Goal: Task Accomplishment & Management: Manage account settings

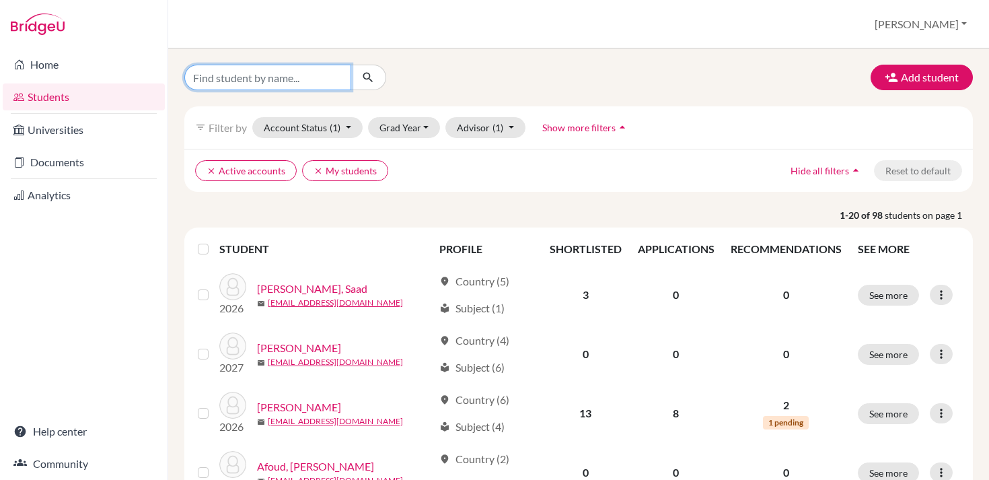
click at [306, 83] on input "Find student by name..." at bounding box center [267, 78] width 167 height 26
type input "rebal"
click button "submit" at bounding box center [369, 78] width 36 height 26
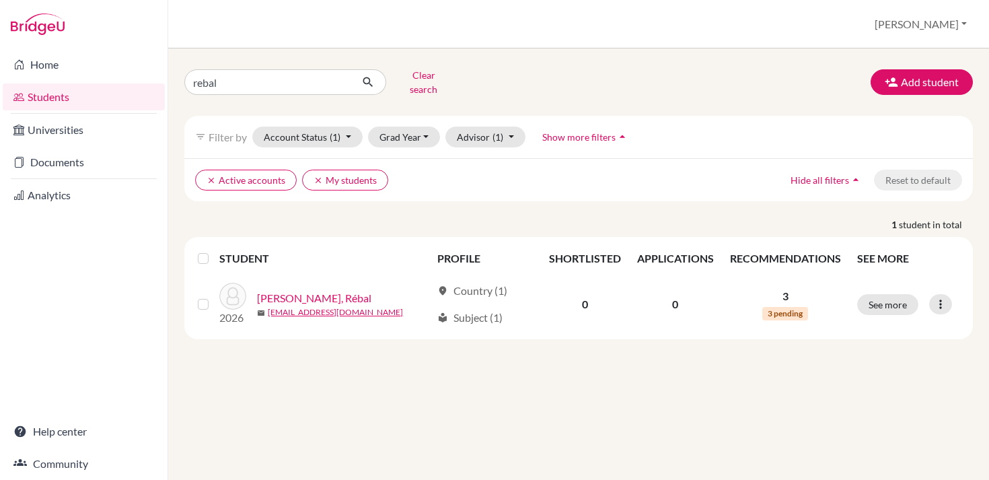
click at [659, 81] on div "rebal Clear search Add student" at bounding box center [578, 82] width 809 height 35
click at [82, 164] on link "Documents" at bounding box center [84, 162] width 162 height 27
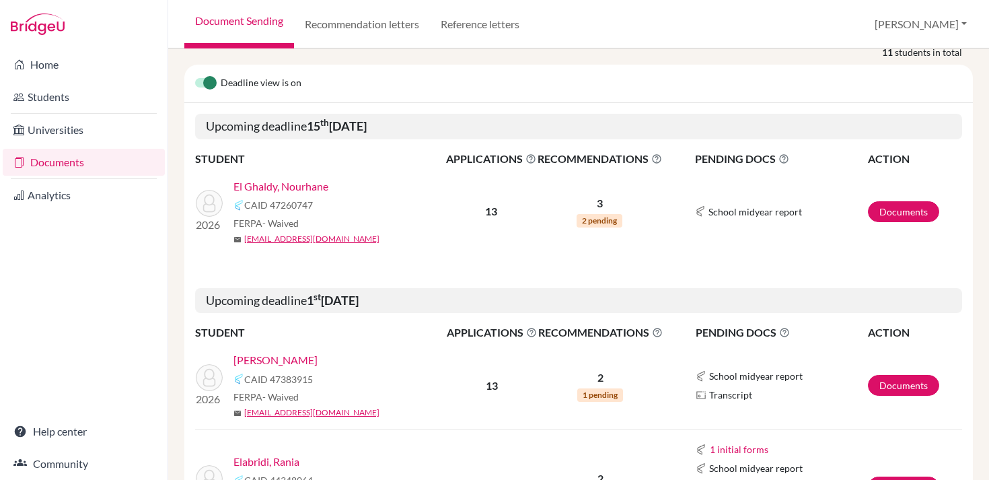
scroll to position [251, 0]
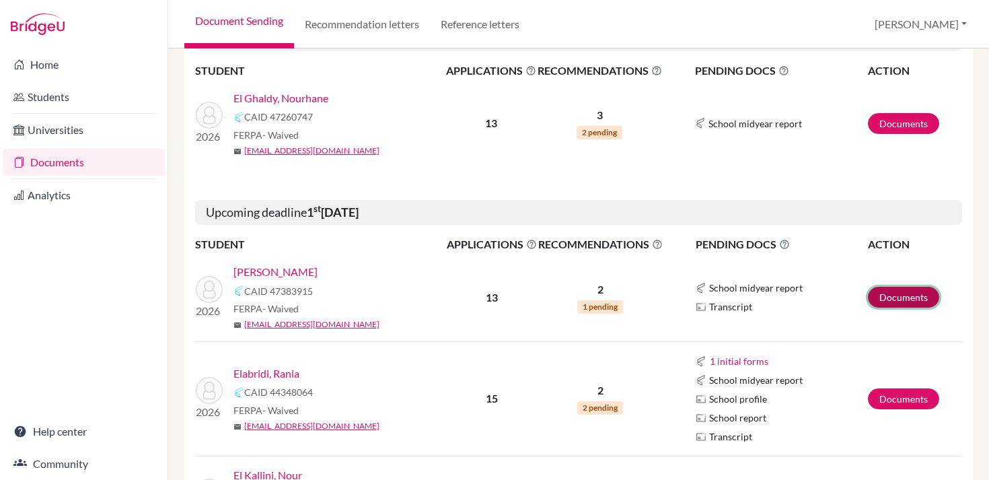
click at [888, 292] on link "Documents" at bounding box center [903, 297] width 71 height 21
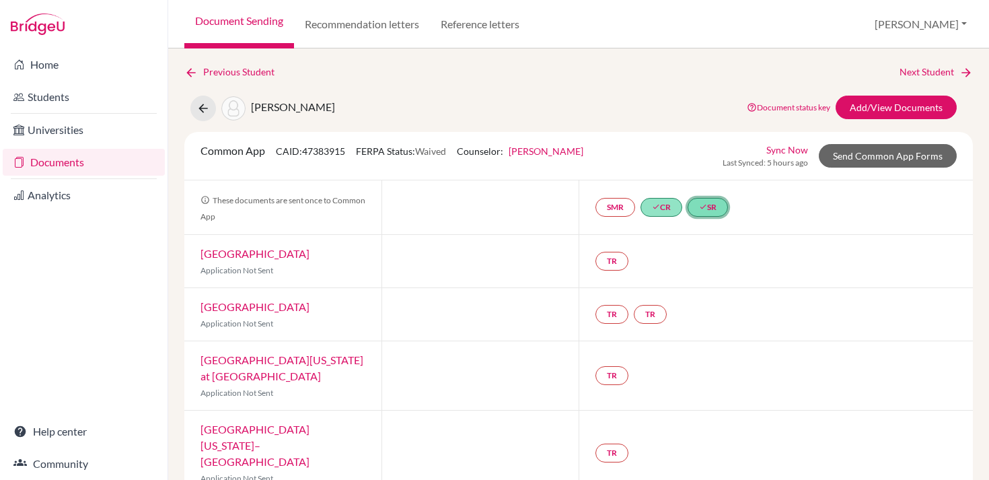
click at [719, 207] on link "done SR" at bounding box center [708, 207] width 40 height 19
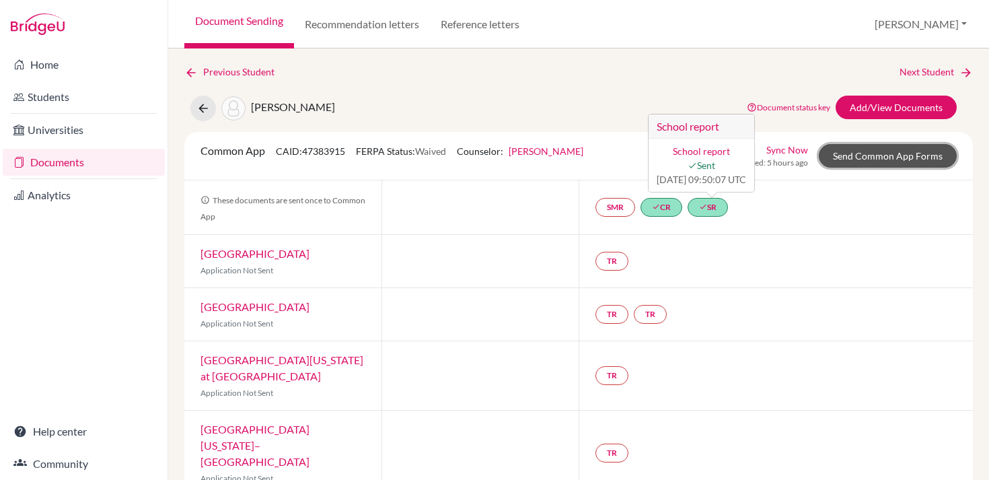
click at [865, 151] on link "Send Common App Forms" at bounding box center [888, 156] width 138 height 24
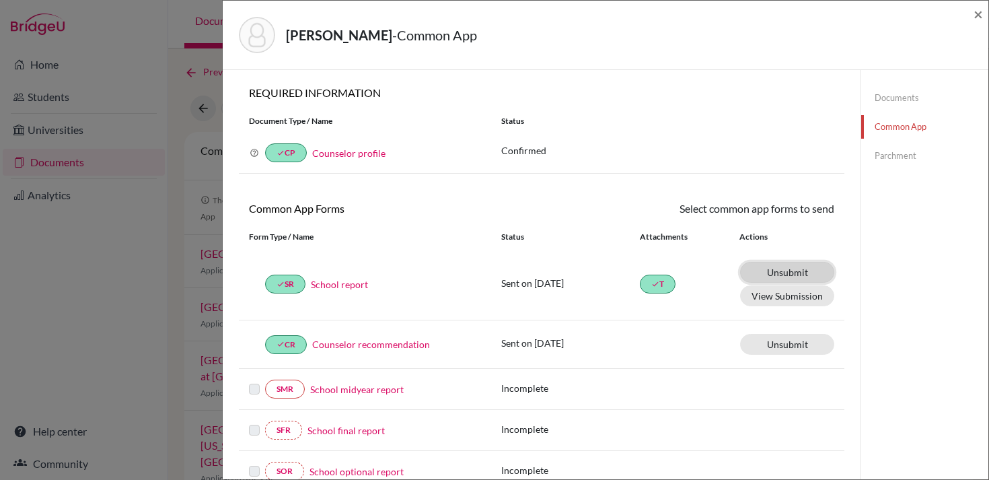
click at [793, 271] on link "Unsubmit This document will be un-submitted from all Common App universities it…" at bounding box center [787, 272] width 94 height 21
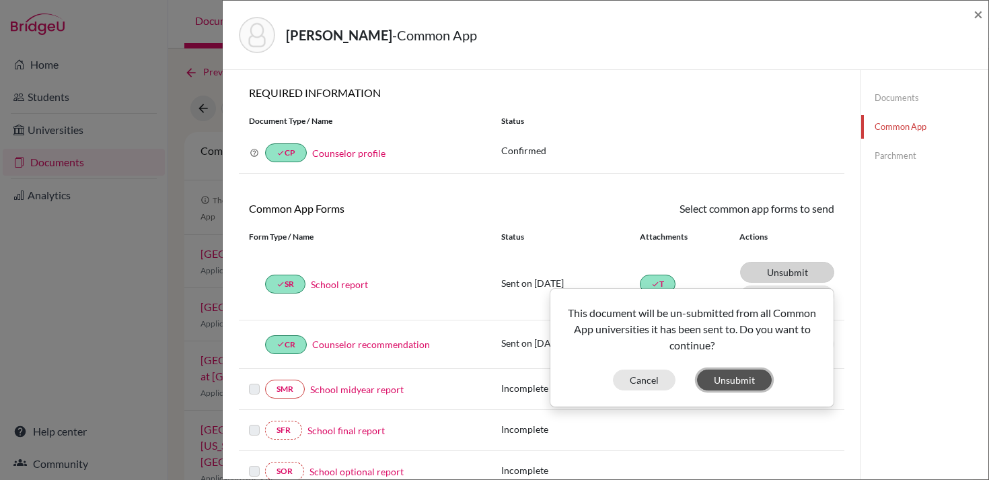
click at [734, 376] on button "Unsubmit" at bounding box center [734, 379] width 75 height 21
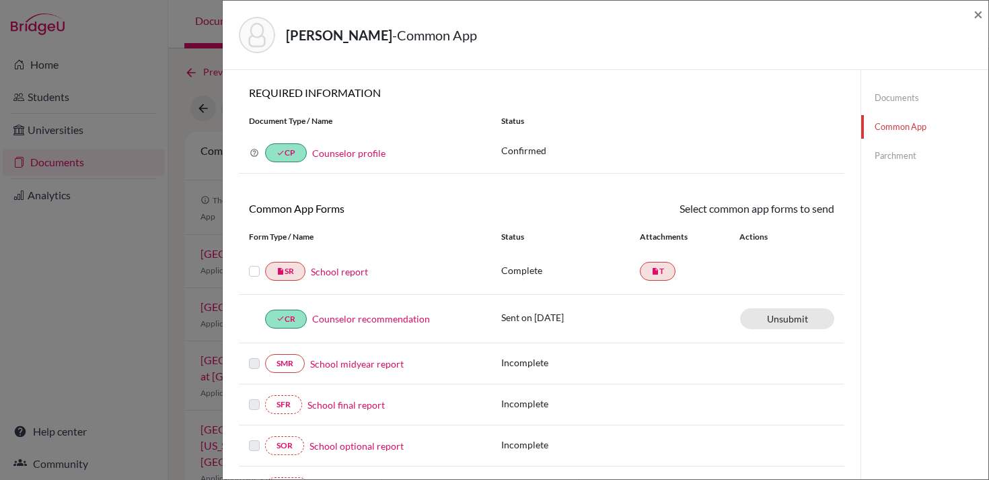
click at [357, 271] on link "School report" at bounding box center [339, 271] width 57 height 14
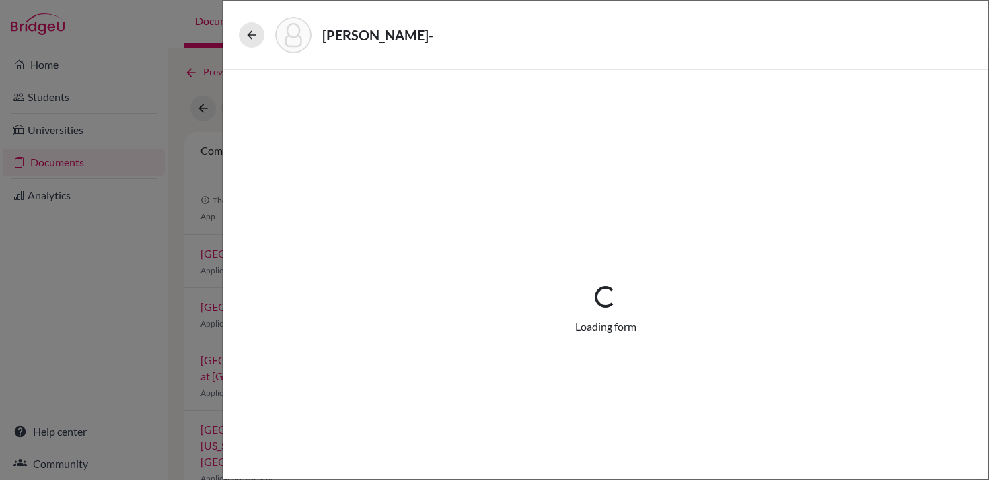
select select "1"
select select "676798"
select select "0"
select select "1"
select select "0"
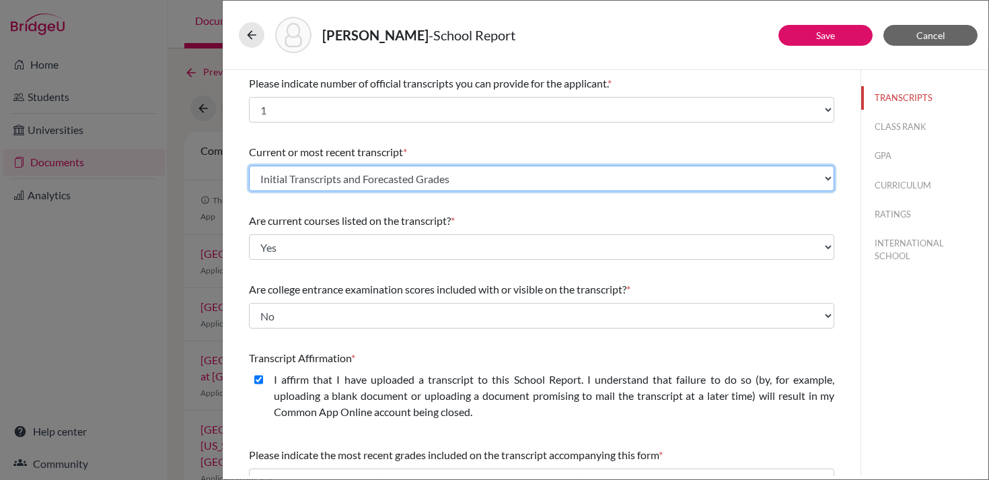
click at [461, 182] on select "Select existing document or upload a new one Initial Transcripts and Forecasted…" at bounding box center [541, 179] width 585 height 26
select select "Upload New File"
click at [249, 166] on select "Select existing document or upload a new one Initial Transcripts and Forecasted…" at bounding box center [541, 179] width 585 height 26
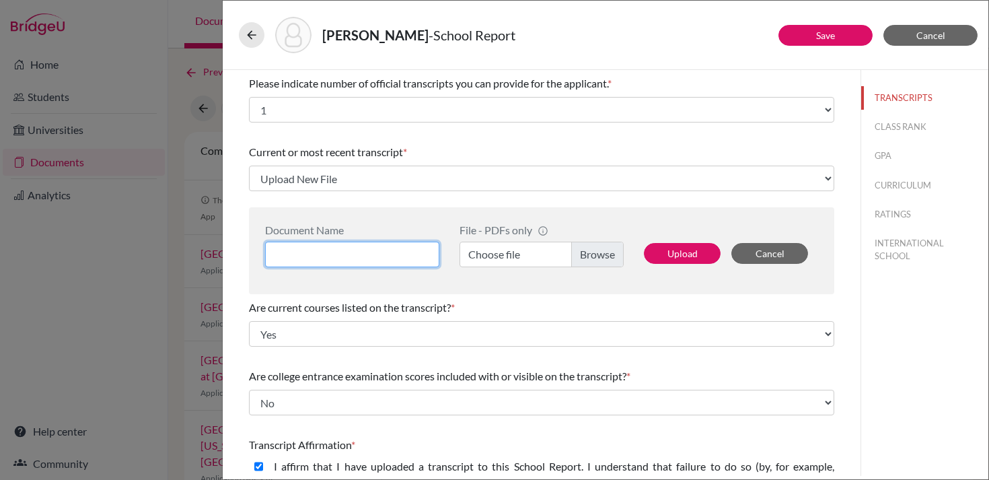
click at [401, 256] on input at bounding box center [352, 255] width 174 height 26
type input "Initial Transcript and Forecasted Grades"
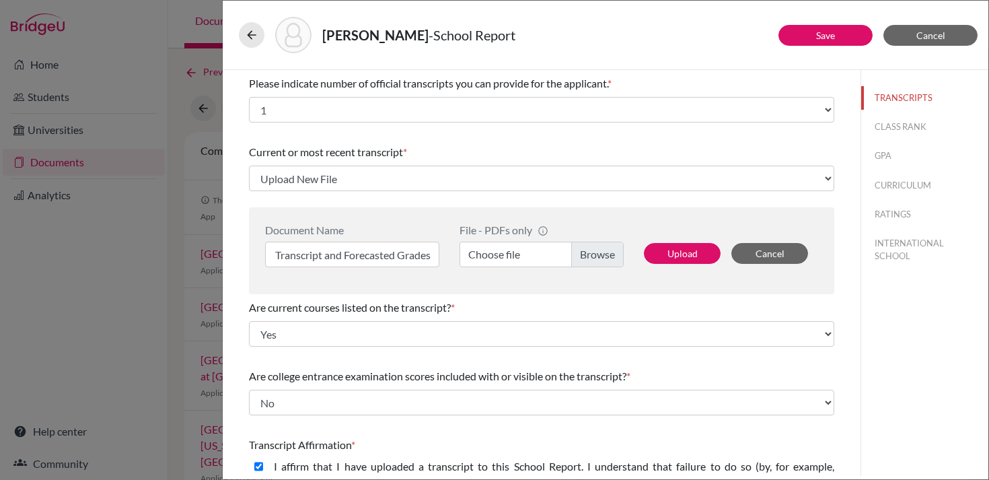
scroll to position [0, 0]
click at [593, 256] on label "Choose file" at bounding box center [542, 255] width 164 height 26
click at [593, 256] on input "Choose file" at bounding box center [542, 255] width 164 height 26
click at [596, 256] on label "Choose file" at bounding box center [542, 255] width 164 height 26
click at [596, 256] on input "Choose file" at bounding box center [542, 255] width 164 height 26
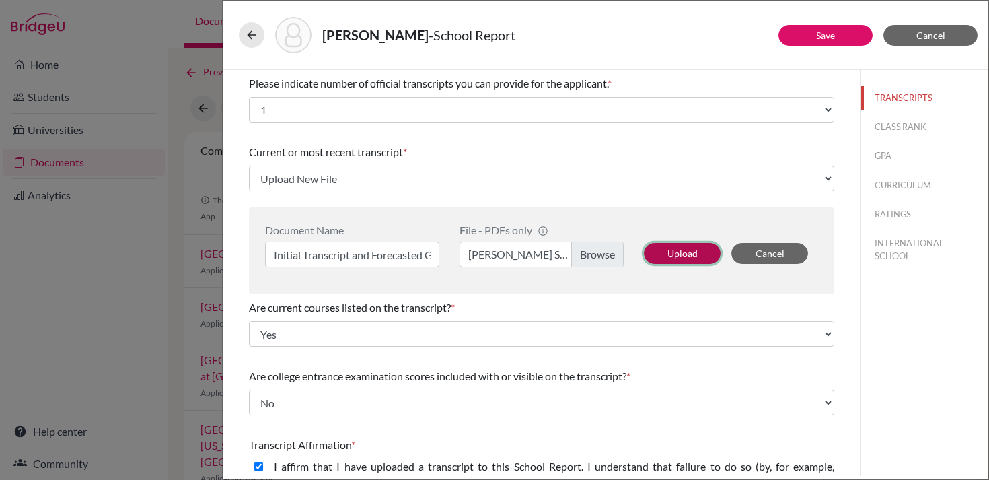
click at [678, 252] on button "Upload" at bounding box center [682, 253] width 77 height 21
select select "1337"
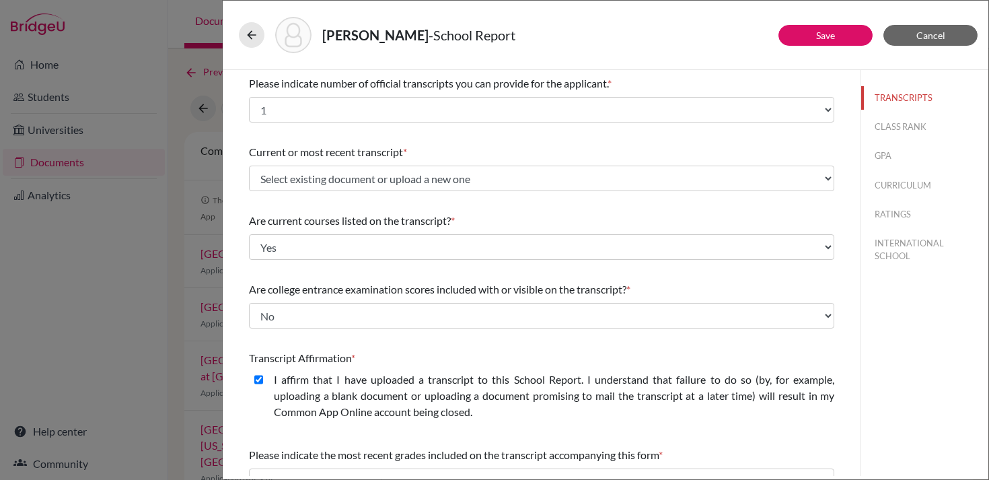
scroll to position [174, 0]
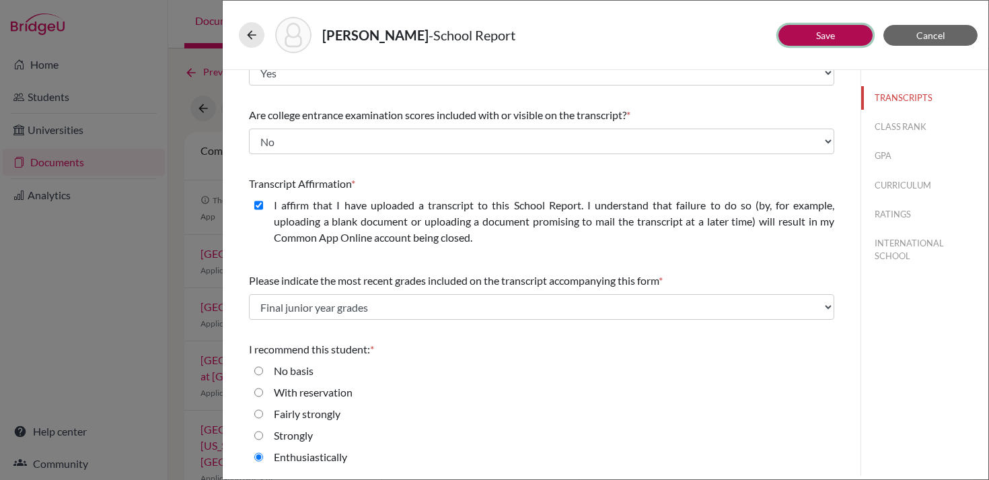
click at [838, 36] on button "Save" at bounding box center [826, 35] width 94 height 21
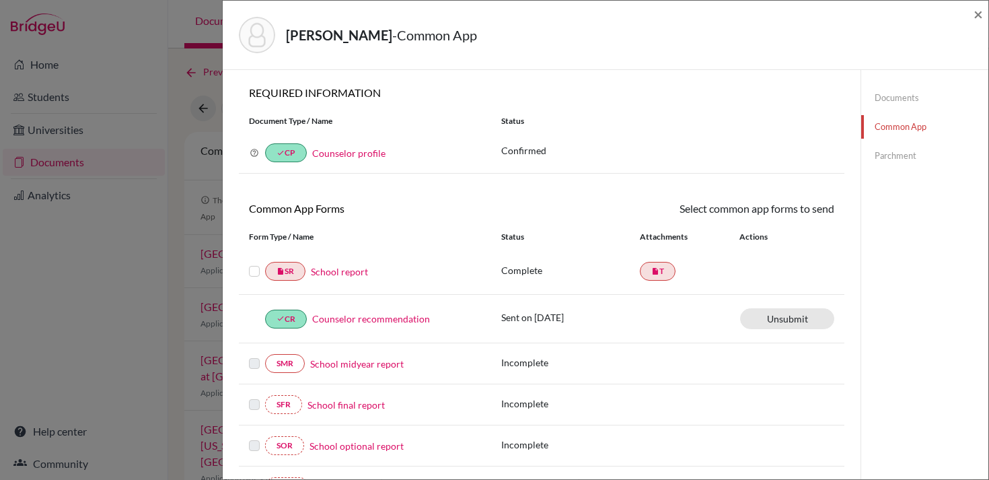
click at [257, 263] on label at bounding box center [254, 263] width 11 height 0
click at [0, 0] on input "checkbox" at bounding box center [0, 0] width 0 height 0
click at [816, 212] on link "Send" at bounding box center [807, 211] width 56 height 21
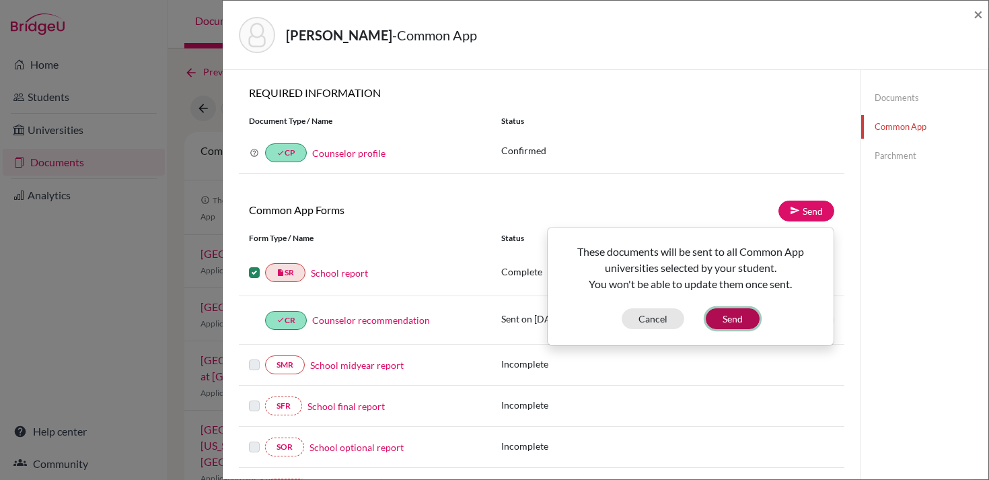
click at [729, 321] on button "Send" at bounding box center [733, 318] width 54 height 21
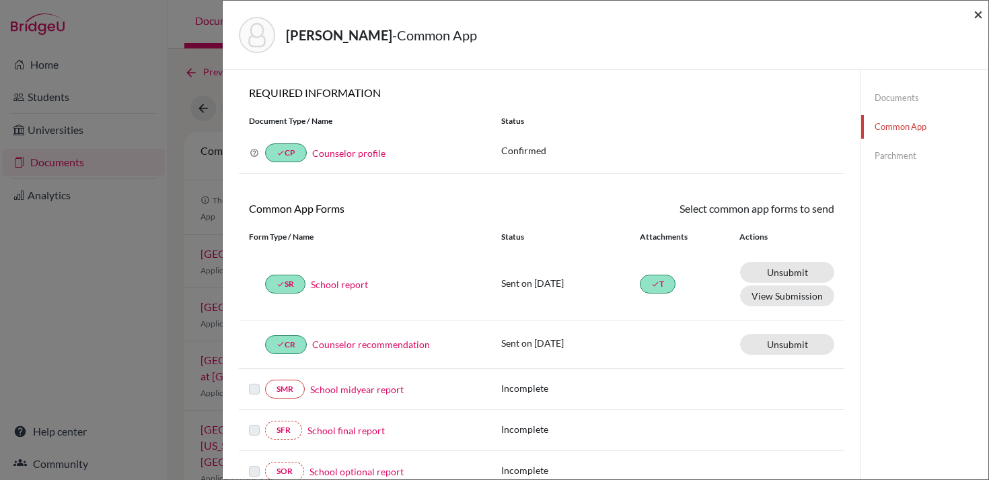
click at [975, 16] on span "×" at bounding box center [978, 14] width 9 height 20
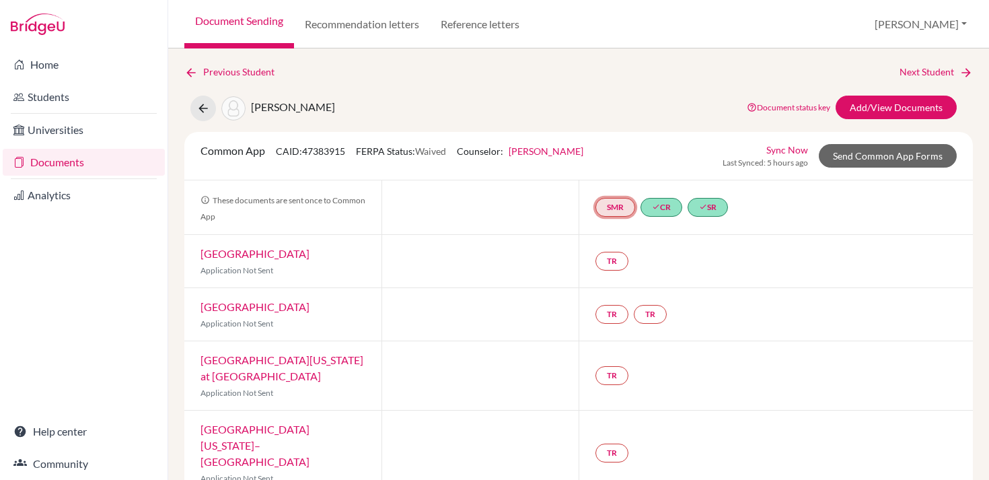
click at [610, 212] on link "SMR" at bounding box center [616, 207] width 40 height 19
click at [551, 230] on div at bounding box center [480, 207] width 197 height 54
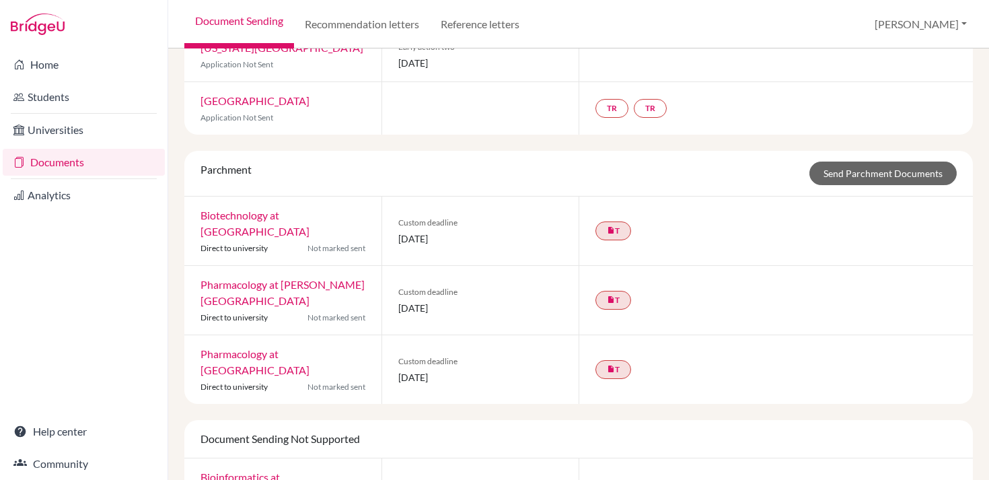
scroll to position [594, 0]
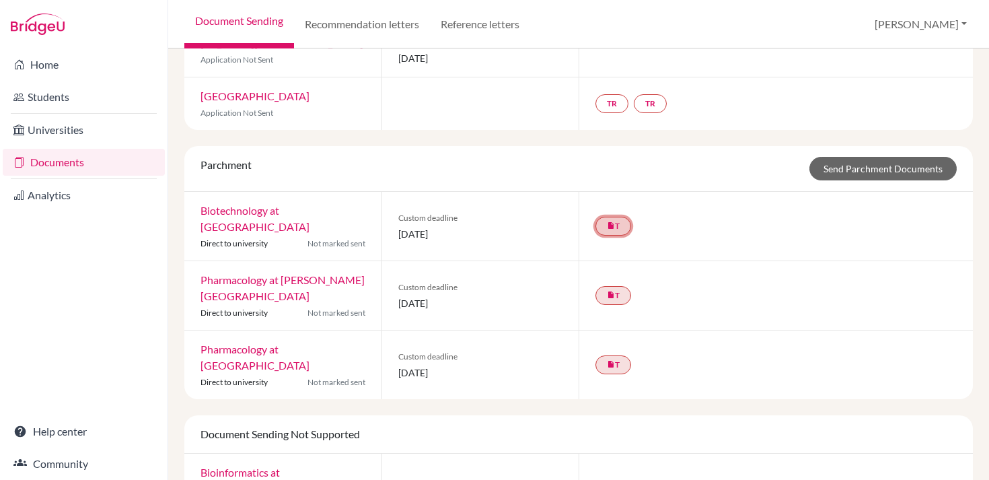
click at [621, 217] on link "insert_drive_file T" at bounding box center [614, 226] width 36 height 19
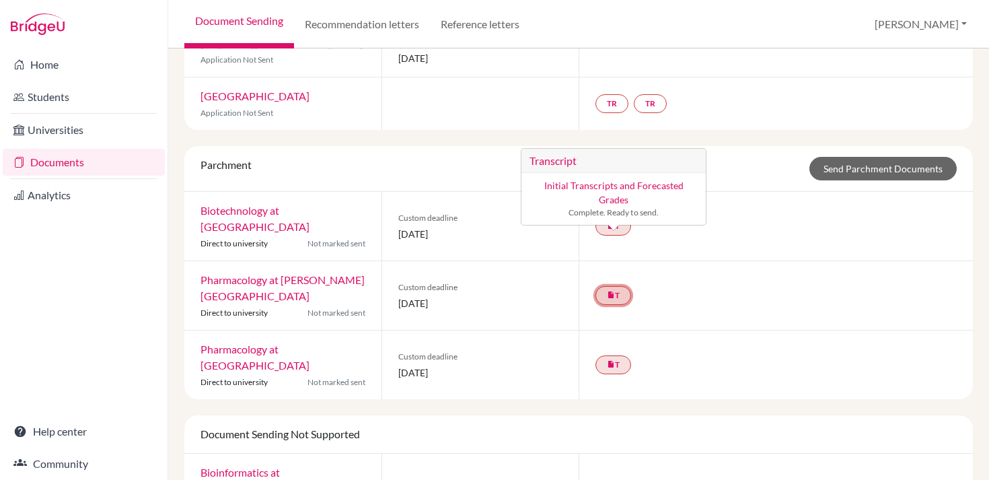
click at [612, 286] on link "insert_drive_file T" at bounding box center [614, 295] width 36 height 19
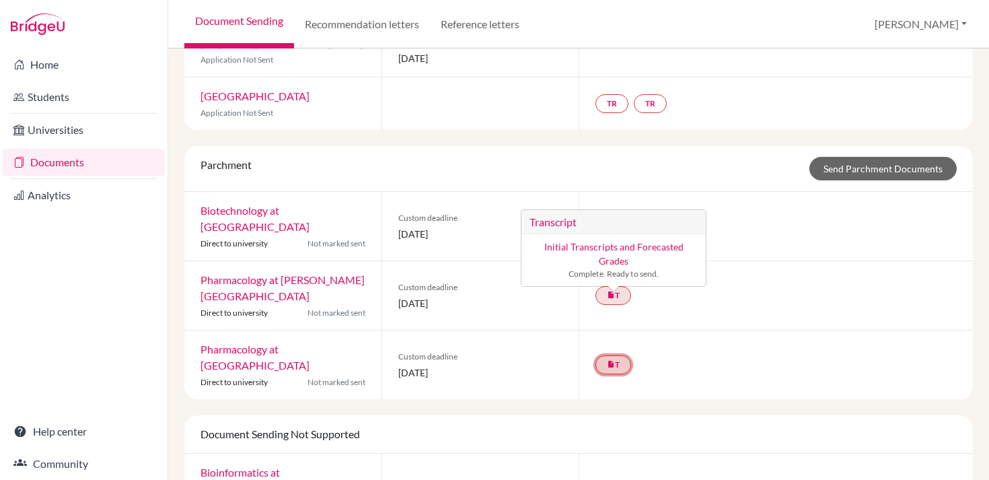
click at [613, 360] on icon "insert_drive_file" at bounding box center [611, 364] width 8 height 8
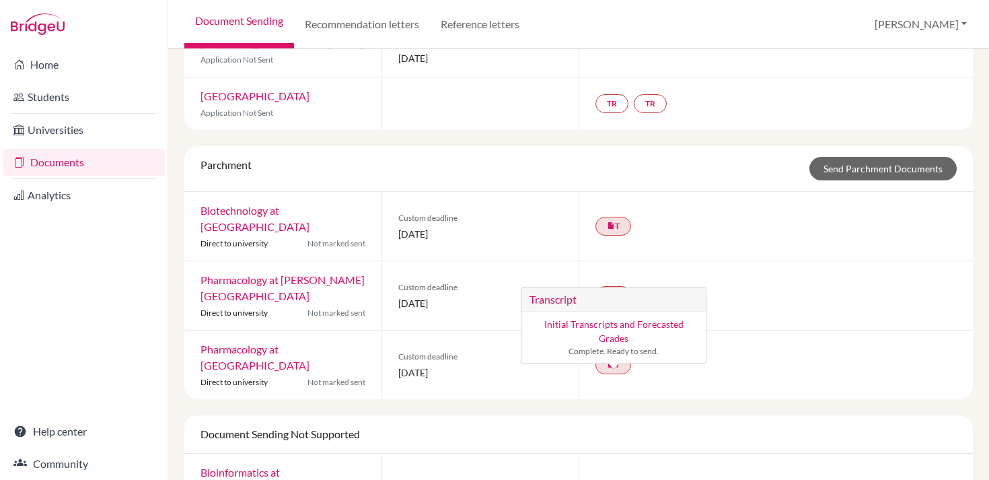
click at [752, 261] on div "insert_drive_file T" at bounding box center [776, 295] width 394 height 69
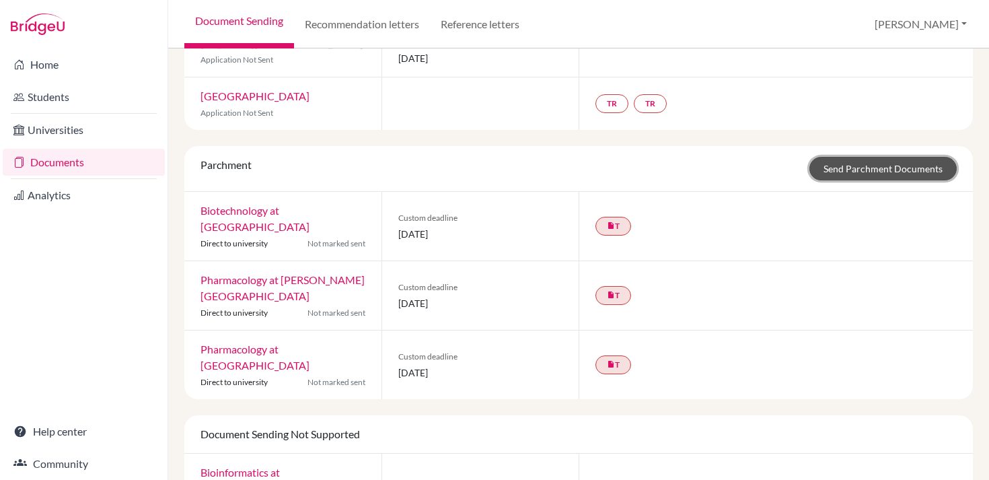
click at [872, 157] on link "Send Parchment Documents" at bounding box center [883, 169] width 147 height 24
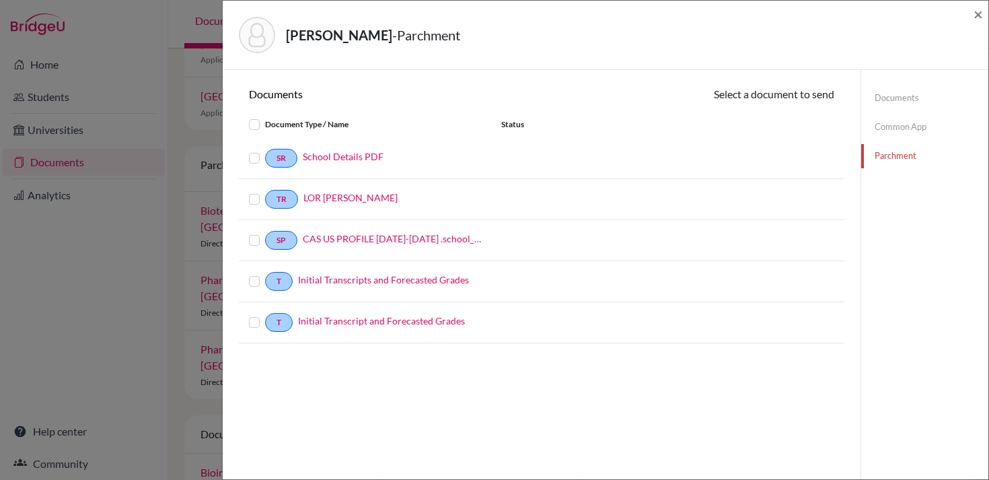
click at [265, 150] on label at bounding box center [265, 150] width 0 height 0
click at [0, 0] on input "checkbox" at bounding box center [0, 0] width 0 height 0
click at [265, 151] on label at bounding box center [265, 151] width 0 height 0
click at [0, 0] on input "checkbox" at bounding box center [0, 0] width 0 height 0
click at [982, 11] on span "×" at bounding box center [978, 14] width 9 height 20
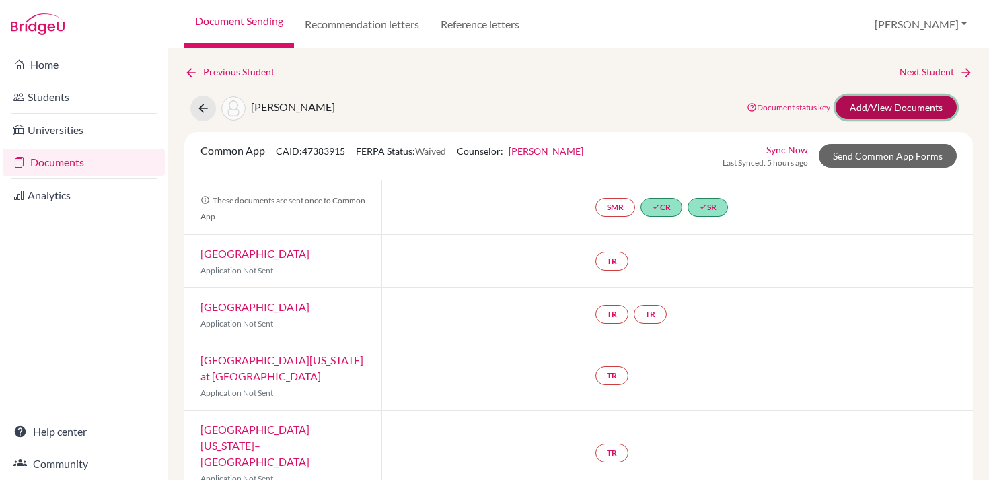
click at [890, 114] on link "Add/View Documents" at bounding box center [896, 108] width 121 height 24
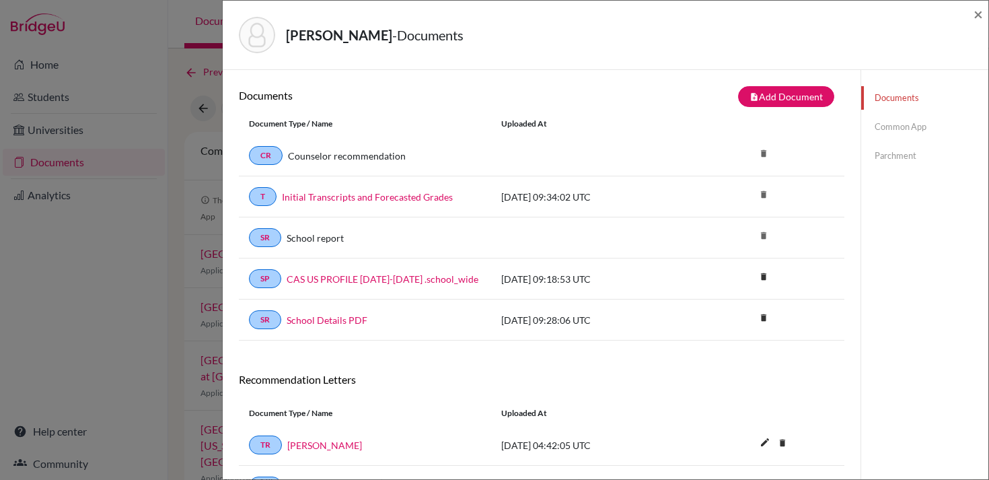
click at [888, 153] on link "Parchment" at bounding box center [924, 156] width 127 height 24
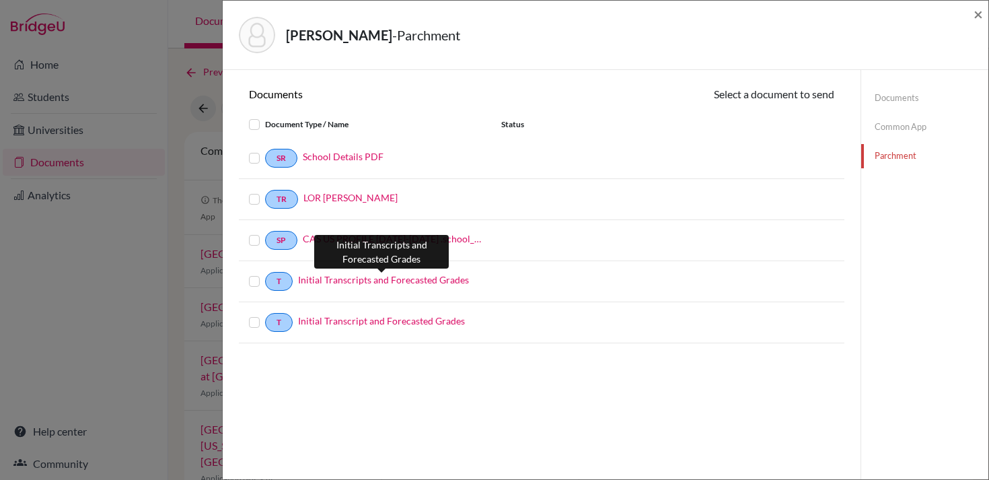
click at [402, 281] on link "Initial Transcripts and Forecasted Grades" at bounding box center [383, 280] width 171 height 14
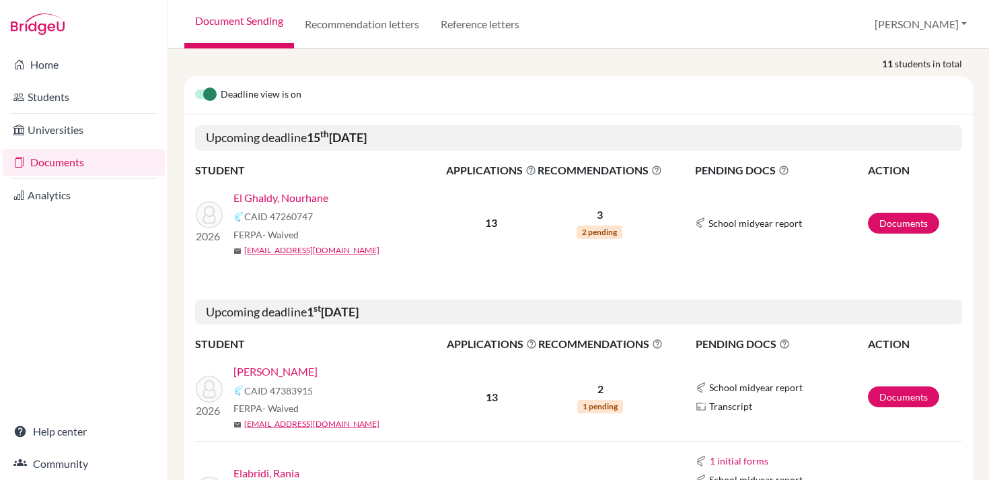
scroll to position [236, 0]
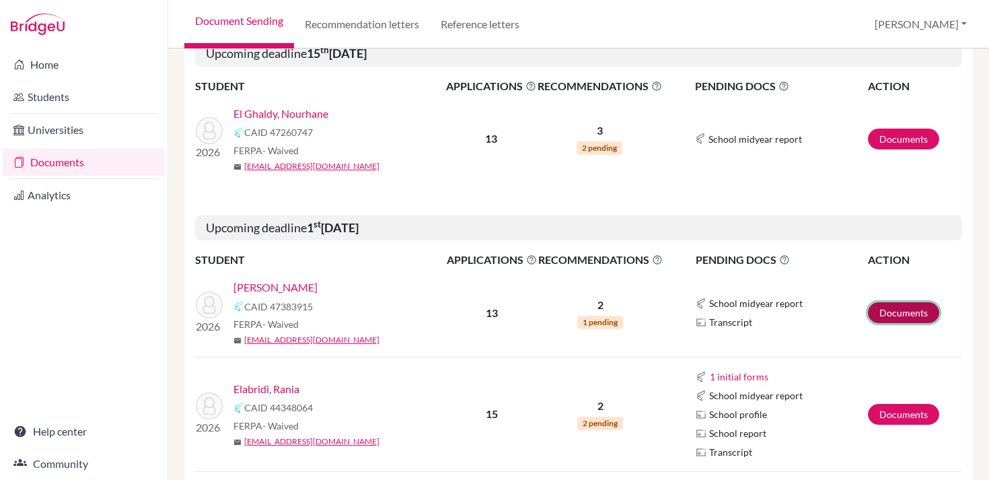
click at [900, 312] on link "Documents" at bounding box center [903, 312] width 71 height 21
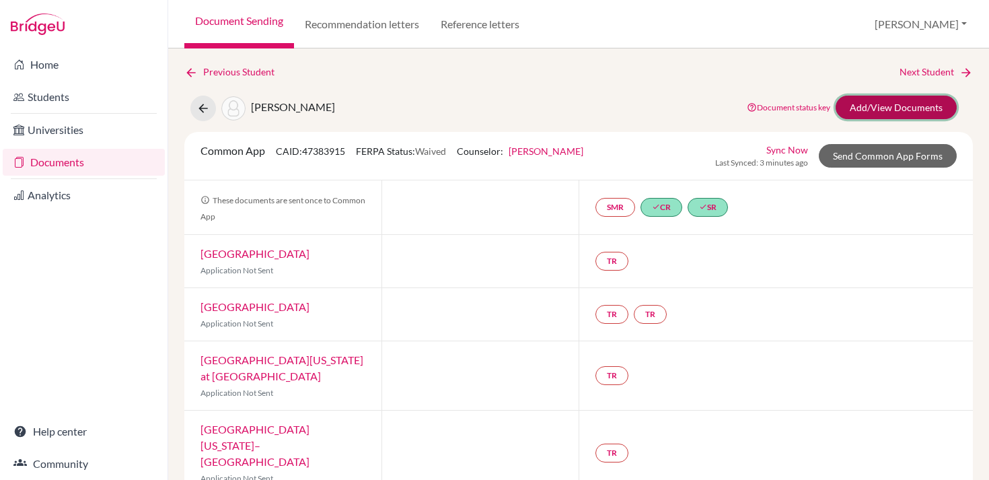
click at [891, 110] on link "Add/View Documents" at bounding box center [896, 108] width 121 height 24
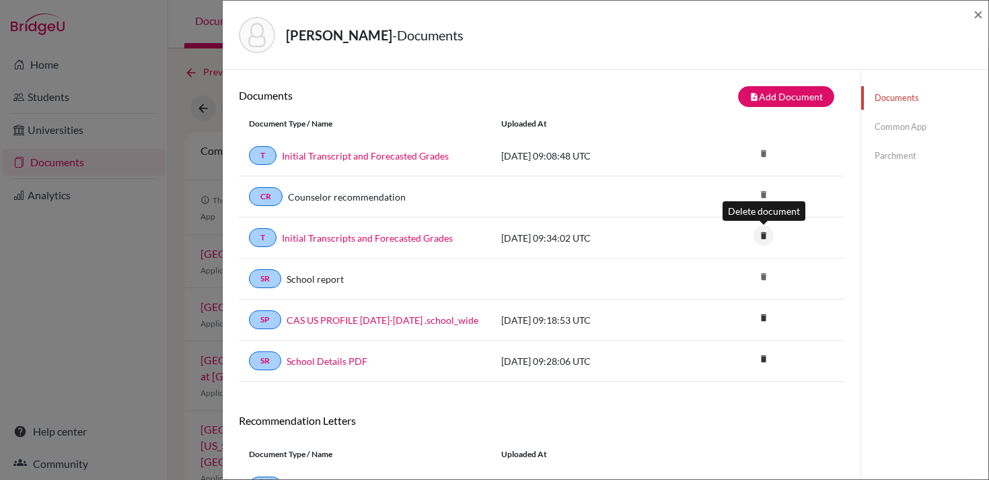
click at [763, 234] on icon "delete" at bounding box center [764, 235] width 20 height 20
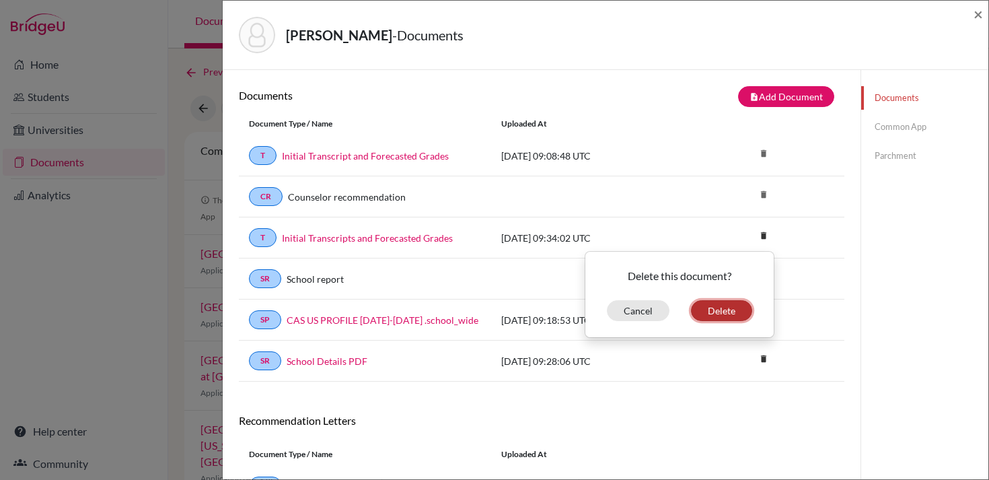
click at [723, 307] on button "Delete" at bounding box center [721, 310] width 61 height 21
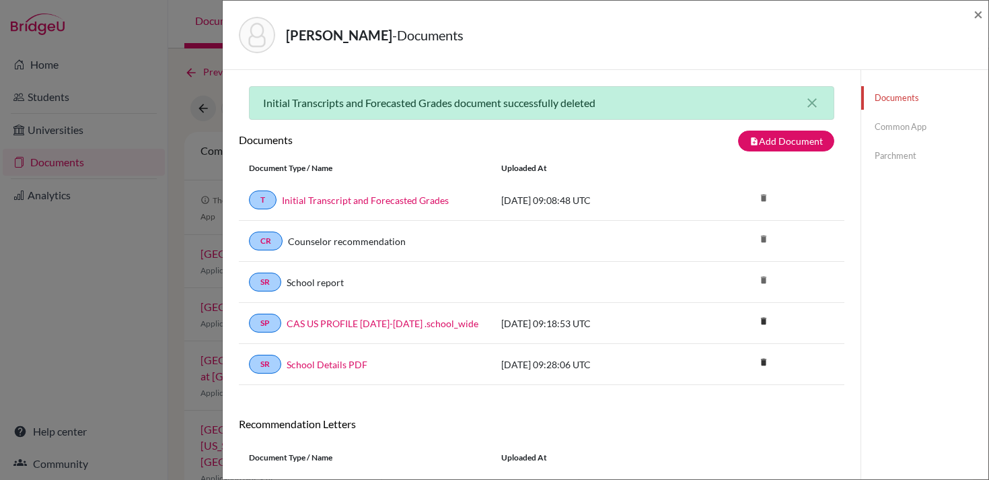
click at [896, 157] on link "Parchment" at bounding box center [924, 156] width 127 height 24
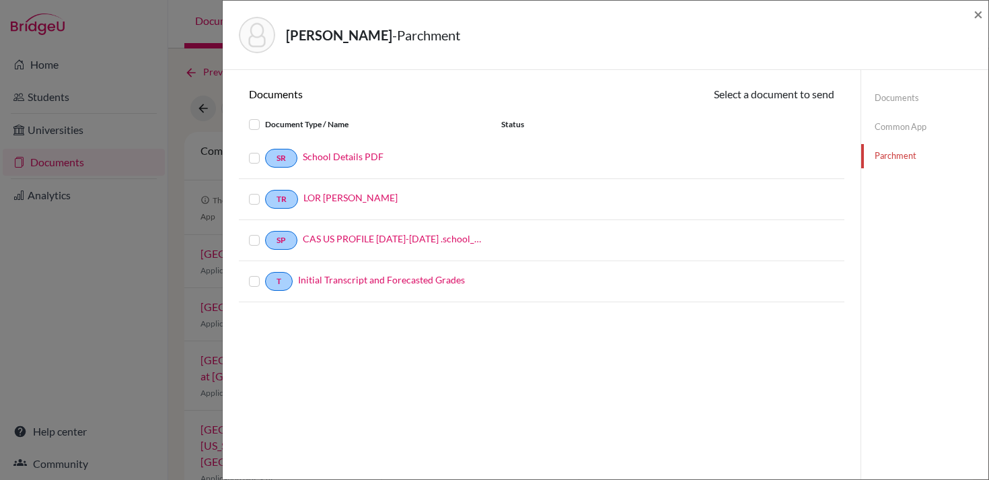
click at [265, 273] on label at bounding box center [265, 273] width 0 height 0
click at [0, 0] on input "checkbox" at bounding box center [0, 0] width 0 height 0
click at [265, 151] on label at bounding box center [265, 151] width 0 height 0
click at [0, 0] on input "checkbox" at bounding box center [0, 0] width 0 height 0
click at [781, 98] on icon at bounding box center [776, 96] width 10 height 10
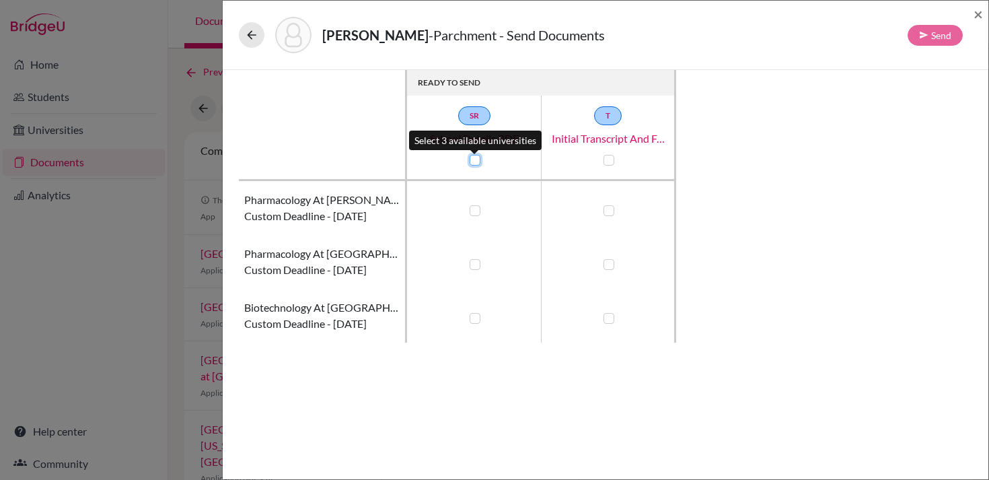
click at [469, 157] on input "checkbox" at bounding box center [471, 158] width 11 height 13
checkbox input "true"
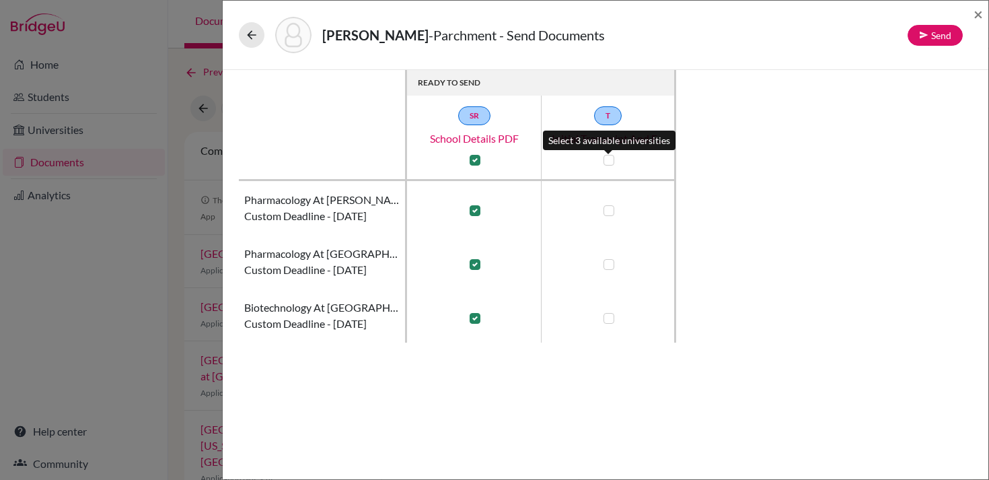
click at [609, 160] on label at bounding box center [609, 160] width 11 height 11
click at [609, 160] on input "checkbox" at bounding box center [605, 158] width 11 height 13
checkbox input "true"
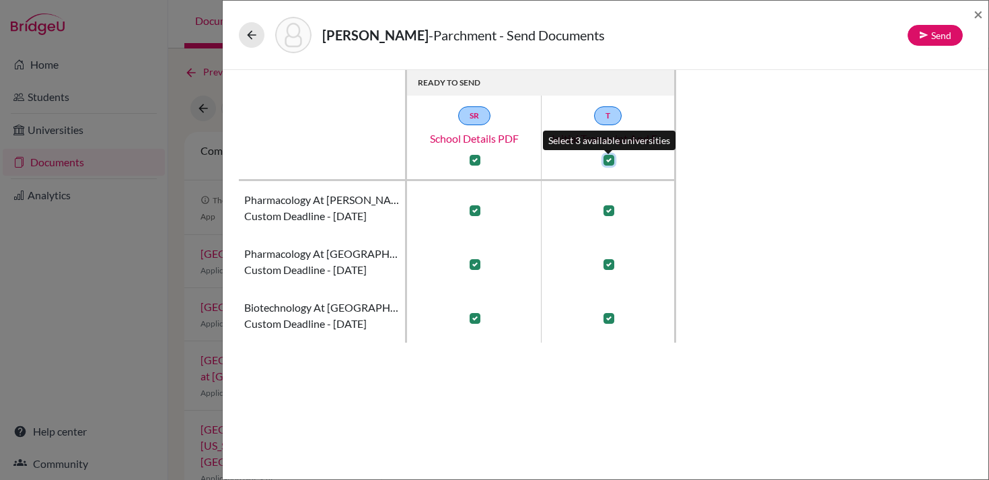
checkbox input "true"
click at [944, 33] on button "Send" at bounding box center [935, 35] width 55 height 21
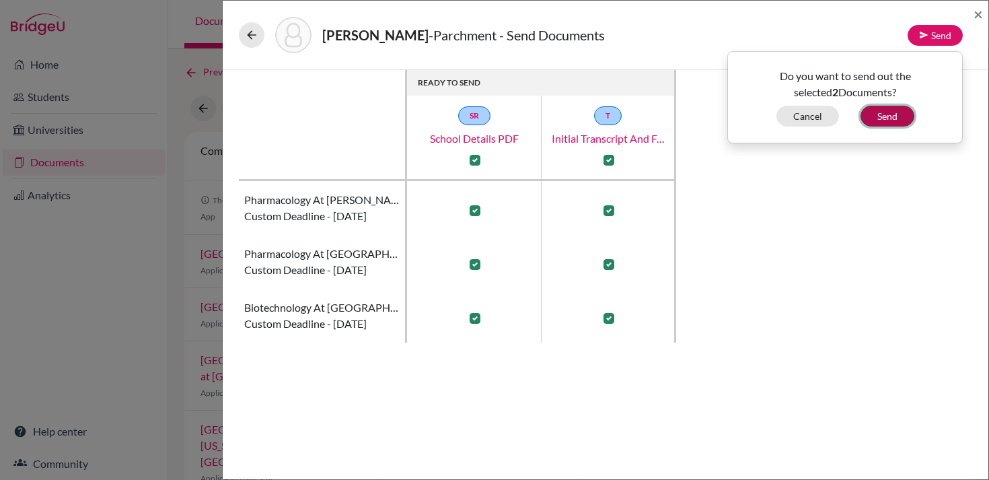
click at [886, 119] on button "Send" at bounding box center [888, 116] width 54 height 21
checkbox input "false"
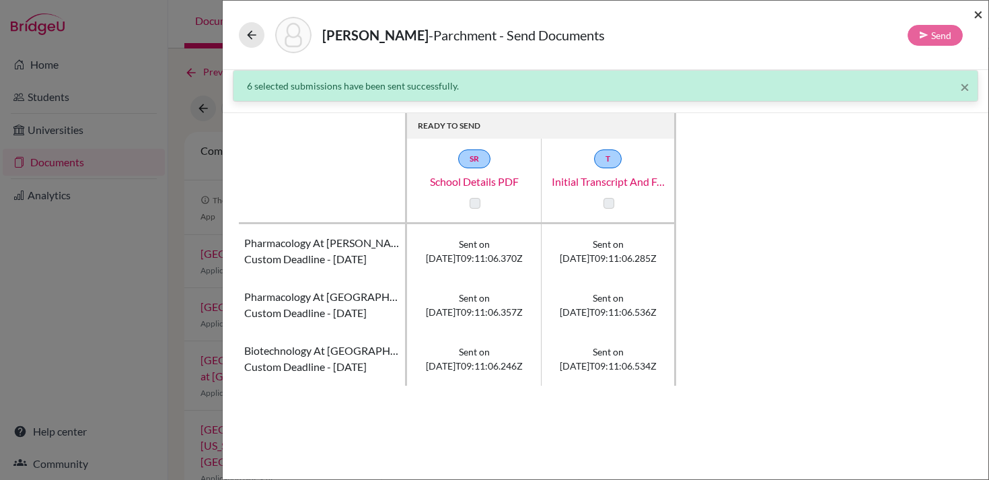
click at [982, 14] on span "×" at bounding box center [978, 14] width 9 height 20
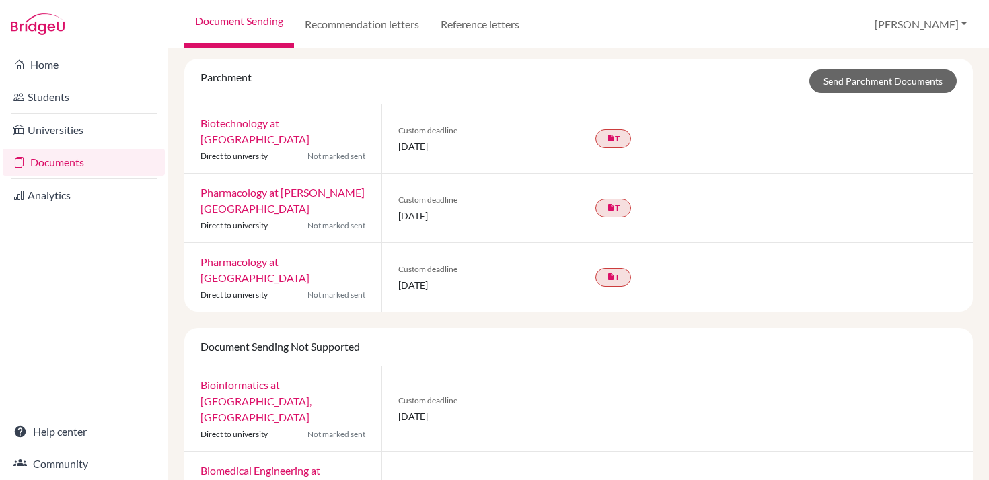
scroll to position [690, 0]
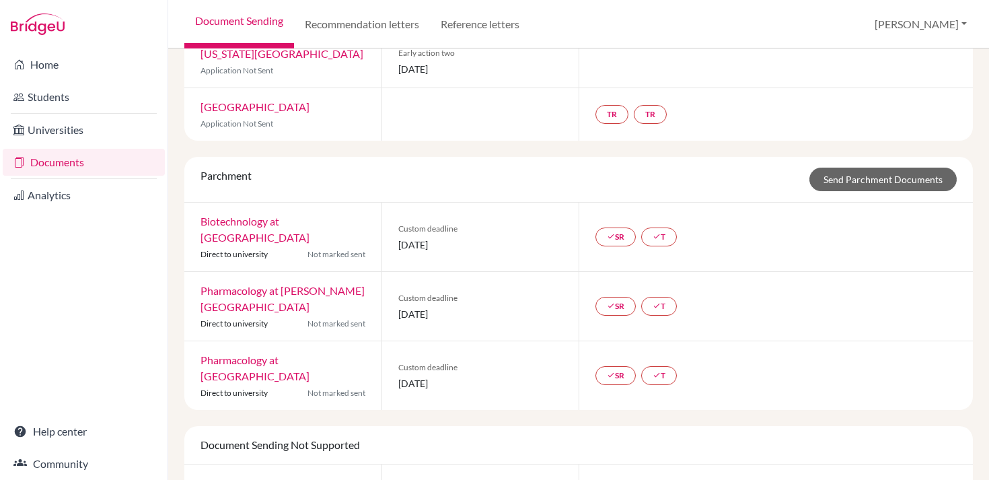
scroll to position [585, 0]
click at [869, 166] on link "Send Parchment Documents" at bounding box center [883, 178] width 147 height 24
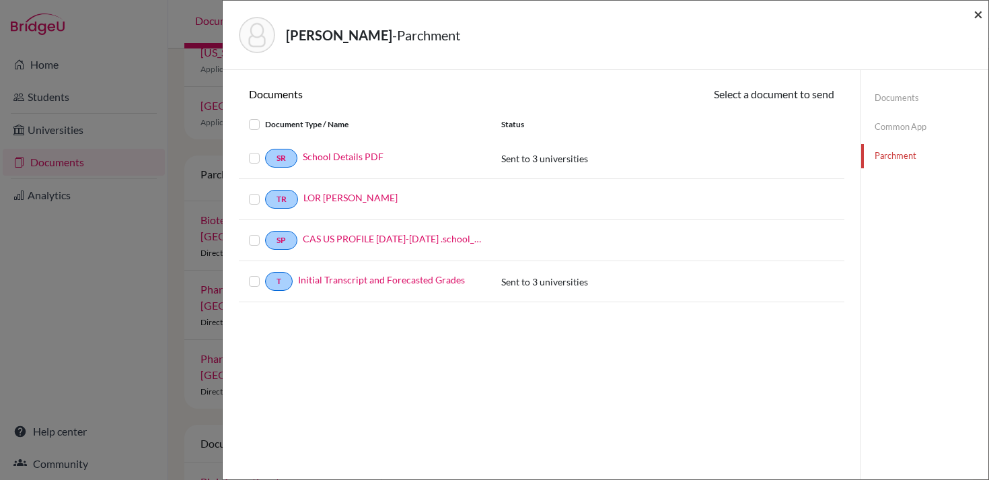
click at [976, 16] on span "×" at bounding box center [978, 14] width 9 height 20
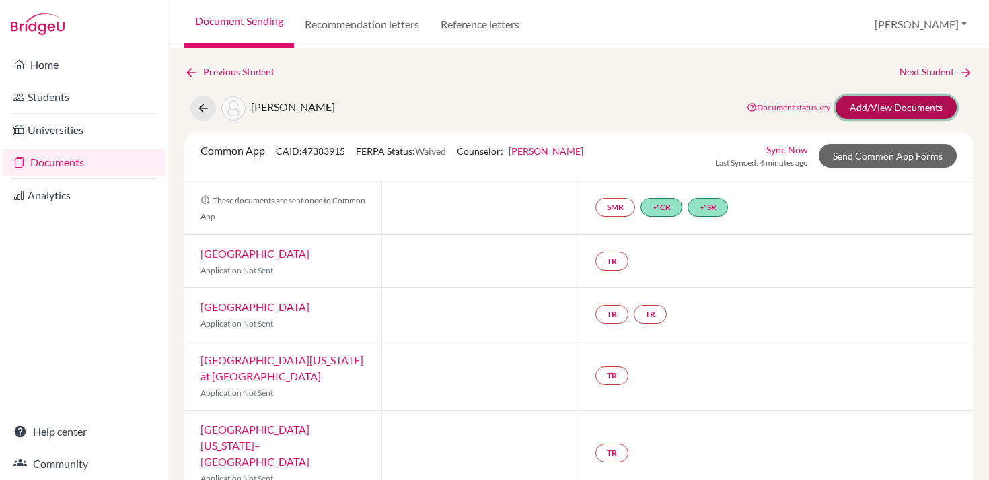
click at [879, 111] on link "Add/View Documents" at bounding box center [896, 108] width 121 height 24
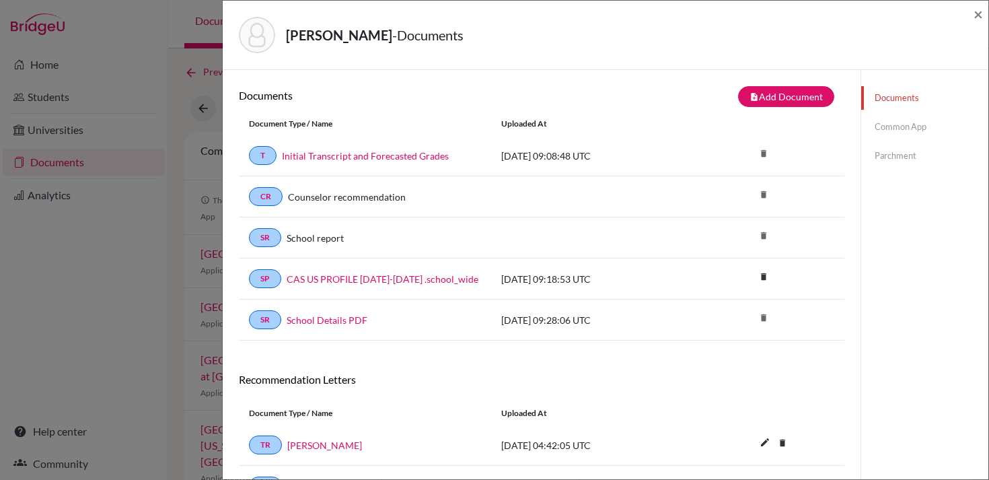
scroll to position [76, 0]
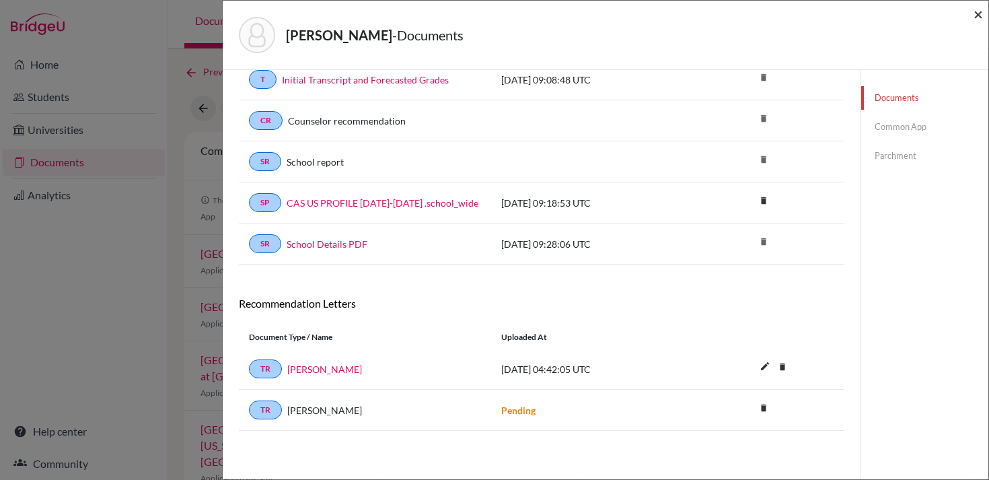
click at [976, 12] on span "×" at bounding box center [978, 14] width 9 height 20
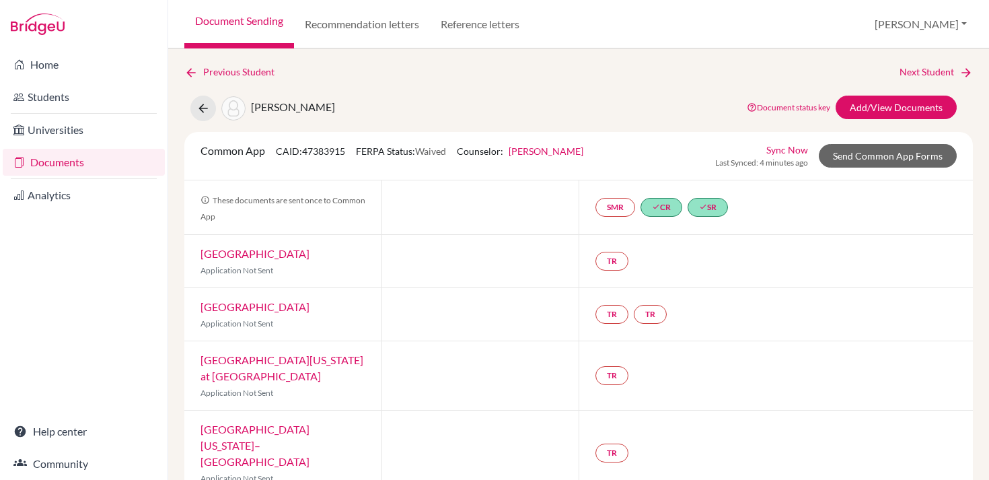
click at [79, 165] on link "Documents" at bounding box center [84, 162] width 162 height 27
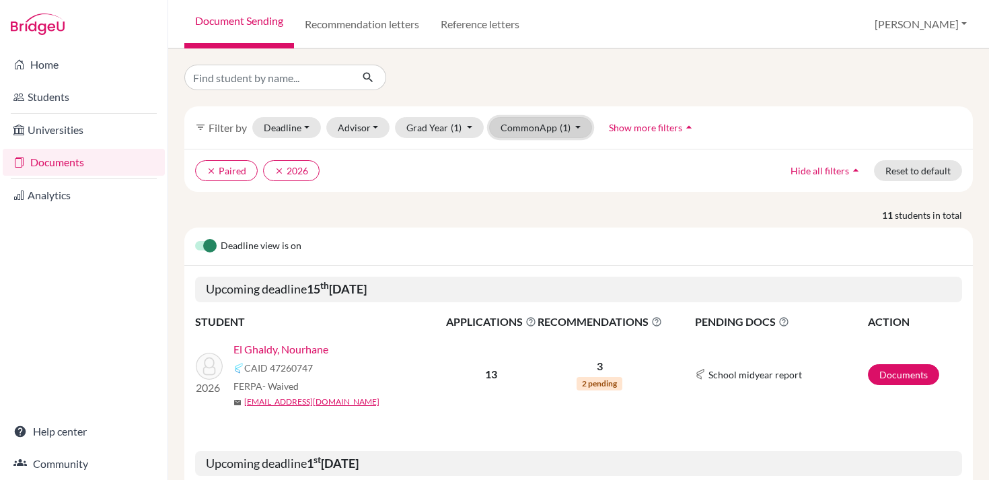
click at [560, 128] on span "(1)" at bounding box center [565, 127] width 11 height 11
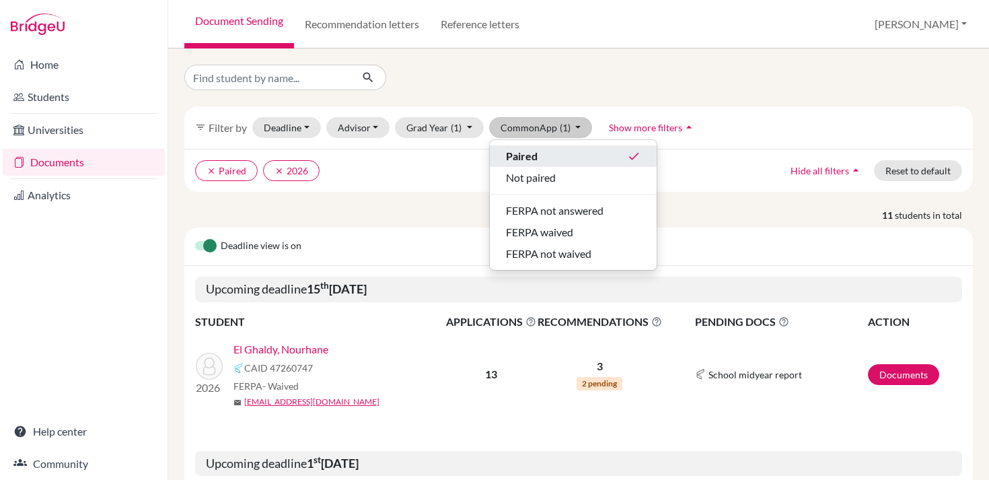
click at [629, 148] on div "Paired done" at bounding box center [573, 156] width 135 height 16
